Goal: Find specific page/section: Find specific page/section

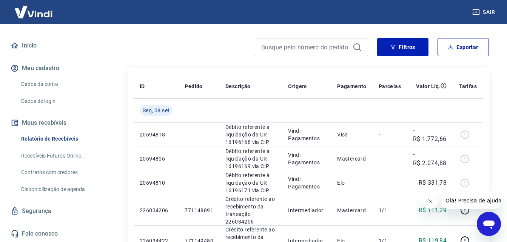
scroll to position [62, 0]
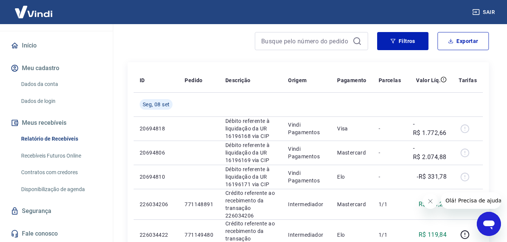
click at [38, 123] on button "Meus recebíveis" at bounding box center [56, 123] width 95 height 17
click at [28, 43] on link "Início" at bounding box center [56, 45] width 95 height 17
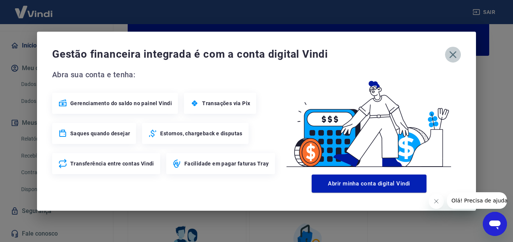
click at [458, 57] on icon "button" at bounding box center [453, 55] width 12 height 12
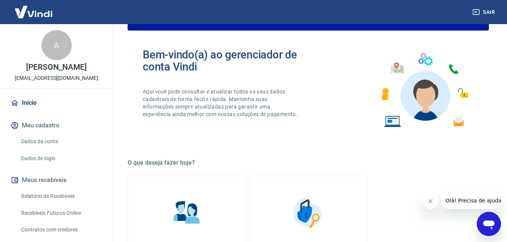
scroll to position [87, 0]
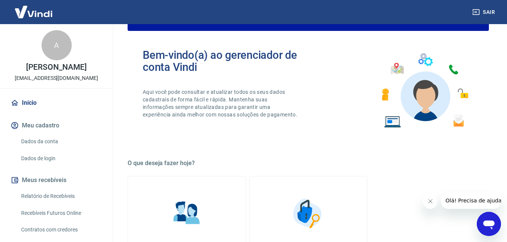
click at [58, 48] on div "A" at bounding box center [57, 45] width 30 height 30
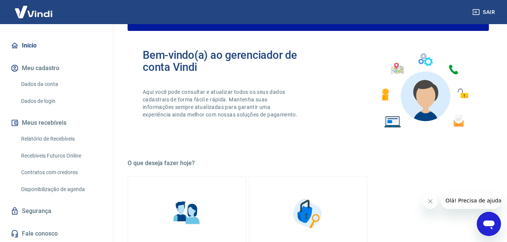
scroll to position [65, 0]
click at [43, 124] on button "Meus recebíveis" at bounding box center [56, 123] width 95 height 17
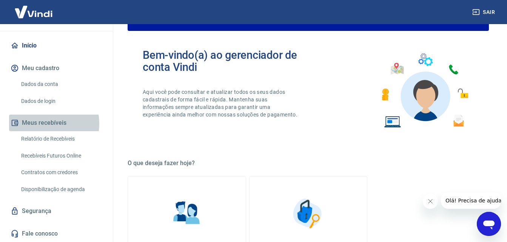
click at [43, 124] on button "Meus recebíveis" at bounding box center [56, 123] width 95 height 17
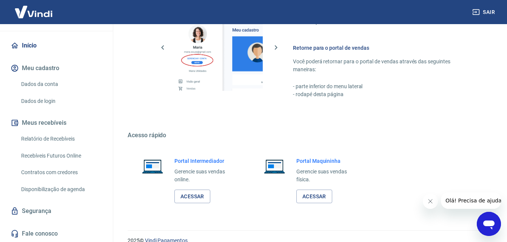
scroll to position [455, 0]
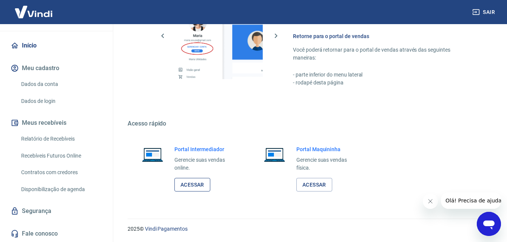
click at [176, 185] on link "Acessar" at bounding box center [192, 185] width 36 height 14
